Goal: Check status: Check status

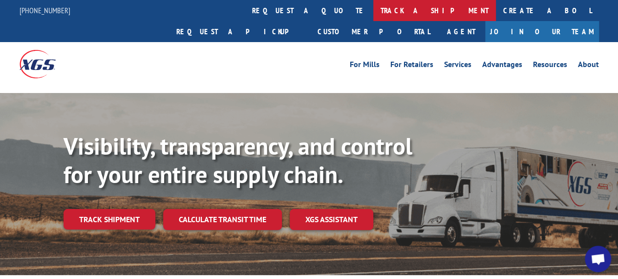
click at [373, 6] on link "track a shipment" at bounding box center [434, 10] width 123 height 21
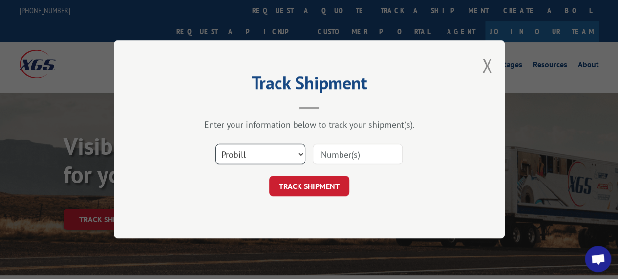
click at [273, 151] on select "Select category... Probill BOL PO" at bounding box center [260, 154] width 90 height 21
select select "bol"
click at [215, 144] on select "Select category... Probill BOL PO" at bounding box center [260, 154] width 90 height 21
click at [373, 157] on input at bounding box center [358, 154] width 90 height 21
paste input "Xpress Global- BOL # 2867988 ."
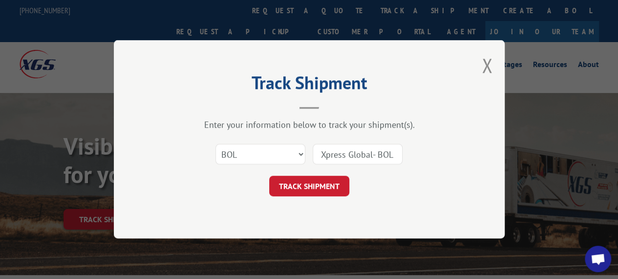
scroll to position [0, 46]
click at [357, 152] on input "Xpress Global- BOL # 2867988 ." at bounding box center [358, 154] width 90 height 21
type input "2867988 ."
click at [321, 191] on button "TRACK SHIPMENT" at bounding box center [309, 186] width 80 height 21
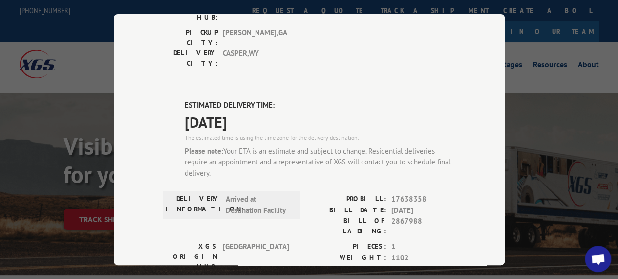
scroll to position [440, 0]
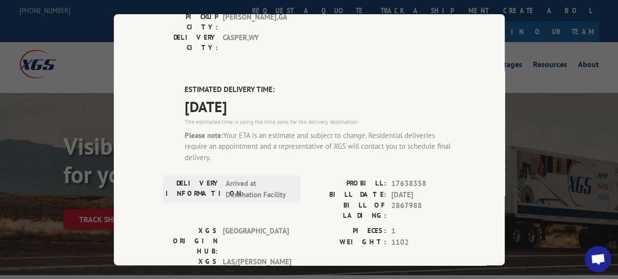
click at [536, 80] on div "Track Shipment DELIVERED DELIVERY INFORMATION: [DATE] 11:42 am [PERSON_NAME]: 1…" at bounding box center [309, 139] width 618 height 279
click at [561, 159] on div "Track Shipment DELIVERED DELIVERY INFORMATION: [DATE] 11:42 am [PERSON_NAME]: 1…" at bounding box center [309, 139] width 618 height 279
type input "[PHONE_NUMBER]"
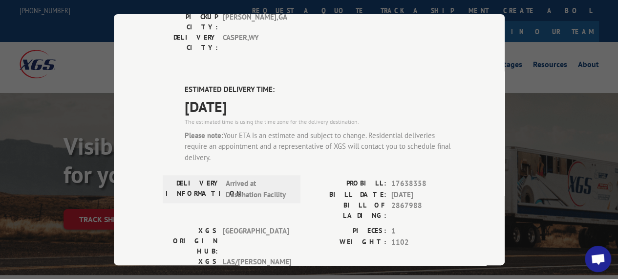
drag, startPoint x: 574, startPoint y: 140, endPoint x: 567, endPoint y: 139, distance: 7.5
click at [571, 139] on div "Track Shipment DELIVERED DELIVERY INFORMATION: [DATE] 11:42 am [PERSON_NAME]: 1…" at bounding box center [309, 139] width 618 height 279
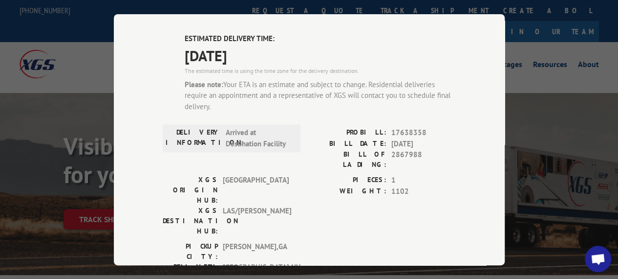
scroll to position [493, 0]
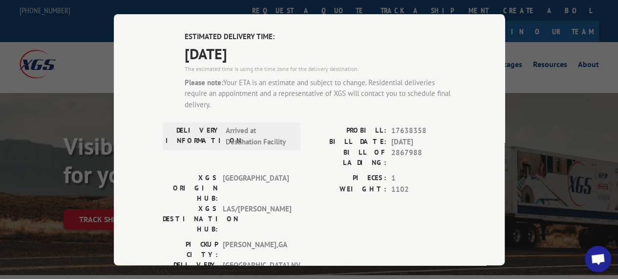
click at [51, 140] on div "Track Shipment DELIVERED DELIVERY INFORMATION: [DATE] 11:42 am [PERSON_NAME]: 1…" at bounding box center [309, 139] width 618 height 279
click at [49, 144] on div "Track Shipment DELIVERED DELIVERY INFORMATION: [DATE] 11:42 am [PERSON_NAME]: 1…" at bounding box center [309, 139] width 618 height 279
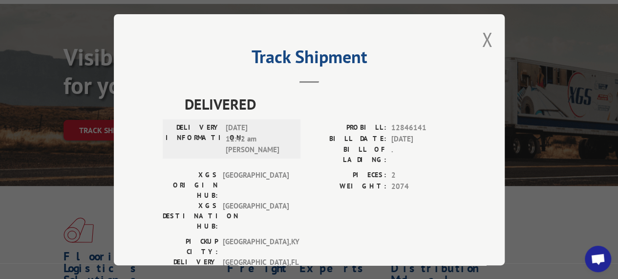
scroll to position [0, 0]
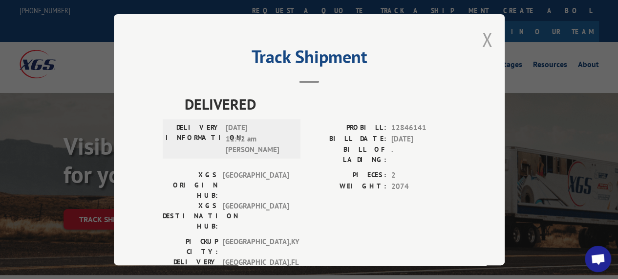
click at [482, 35] on button "Close modal" at bounding box center [487, 39] width 11 height 26
